Goal: Transaction & Acquisition: Purchase product/service

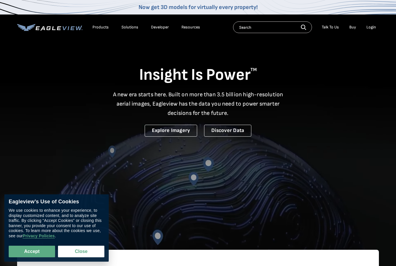
click at [371, 27] on div "Login" at bounding box center [371, 27] width 10 height 5
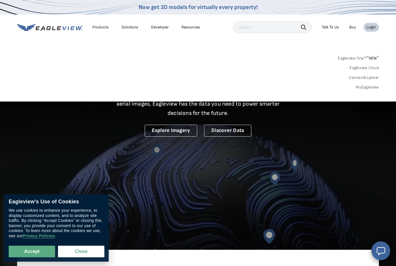
click at [373, 27] on div "Login" at bounding box center [371, 27] width 10 height 5
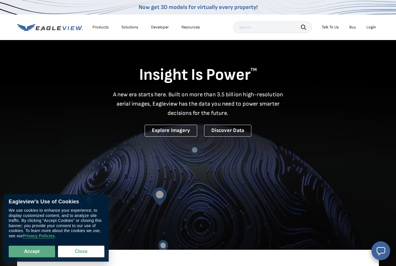
click at [372, 27] on div "Login" at bounding box center [371, 27] width 10 height 5
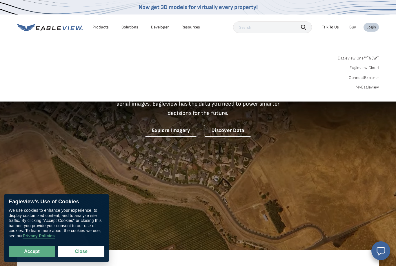
click at [372, 86] on link "MyEagleview" at bounding box center [367, 87] width 23 height 5
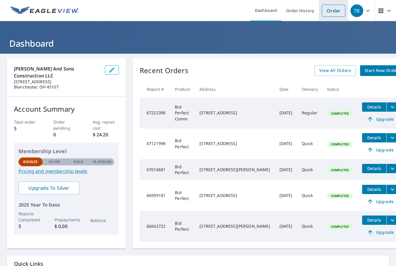
click at [337, 12] on link "Order" at bounding box center [333, 11] width 23 height 12
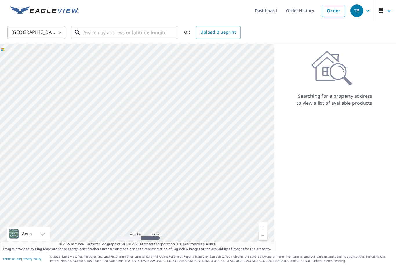
click at [143, 32] on input "text" at bounding box center [125, 32] width 83 height 16
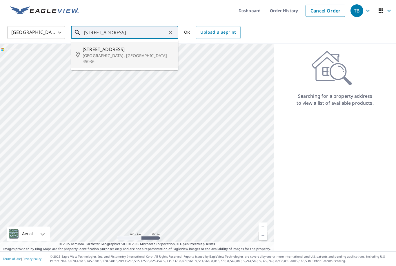
click at [105, 51] on span "[STREET_ADDRESS]" at bounding box center [128, 49] width 91 height 7
type input "[STREET_ADDRESS]"
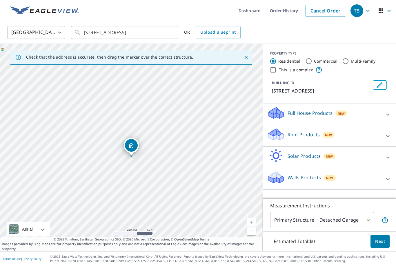
click at [252, 226] on link "Current Level 17, Zoom In" at bounding box center [251, 222] width 9 height 9
click at [253, 226] on link "Current Level 18, Zoom In" at bounding box center [251, 222] width 9 height 9
click at [252, 226] on link "Current Level 19, Zoom In" at bounding box center [251, 222] width 9 height 9
click at [388, 133] on icon at bounding box center [387, 135] width 7 height 7
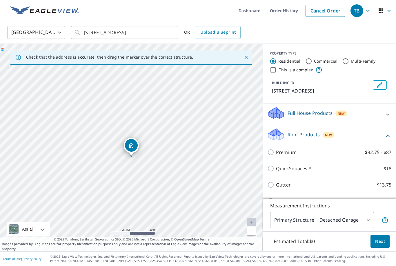
click at [306, 169] on p "QuickSquares™" at bounding box center [293, 168] width 35 height 7
click at [276, 169] on input "QuickSquares™ $18" at bounding box center [271, 168] width 9 height 7
checkbox input "true"
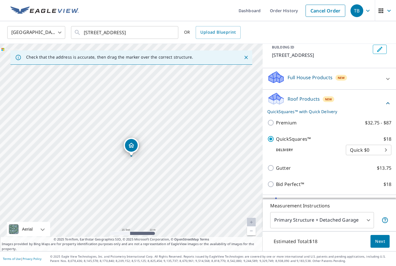
scroll to position [35, 0]
click at [381, 245] on span "Next" at bounding box center [380, 241] width 10 height 7
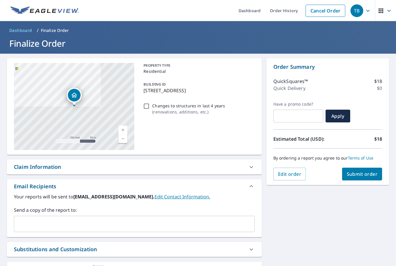
click at [364, 174] on span "Submit order" at bounding box center [362, 174] width 31 height 6
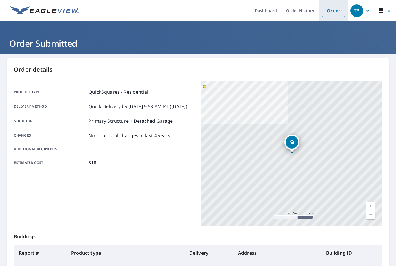
click at [332, 14] on link "Order" at bounding box center [333, 11] width 23 height 12
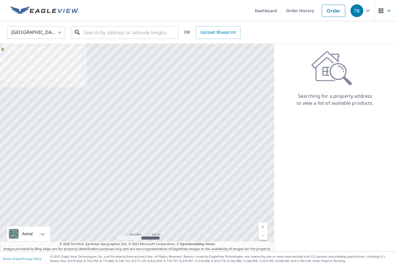
click at [144, 29] on input "text" at bounding box center [125, 32] width 83 height 16
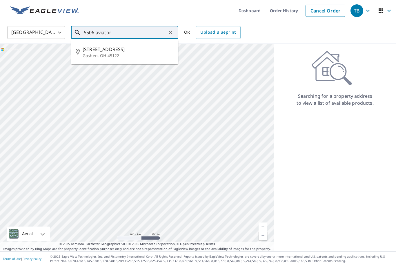
click at [99, 55] on p "Goshen, OH 45122" at bounding box center [128, 56] width 91 height 6
type input "[STREET_ADDRESS]"
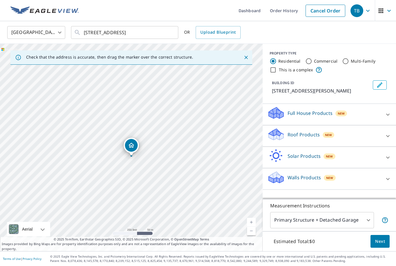
click at [254, 226] on link "Current Level 17, Zoom In" at bounding box center [251, 222] width 9 height 9
click at [387, 133] on icon at bounding box center [387, 135] width 7 height 7
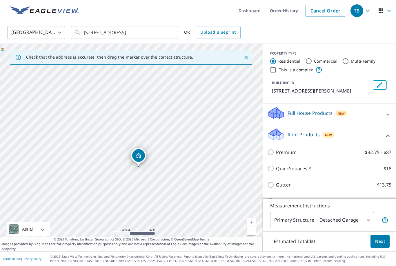
click at [274, 167] on input "QuickSquares™ $18" at bounding box center [271, 168] width 9 height 7
checkbox input "true"
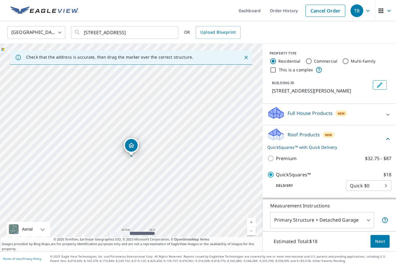
click at [381, 245] on span "Next" at bounding box center [380, 241] width 10 height 7
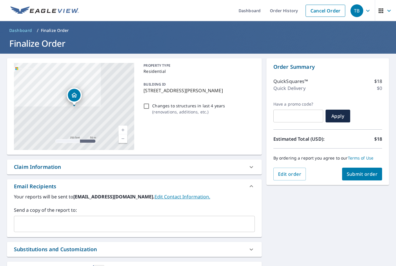
click at [368, 175] on span "Submit order" at bounding box center [362, 174] width 31 height 6
